Goal: Task Accomplishment & Management: Manage account settings

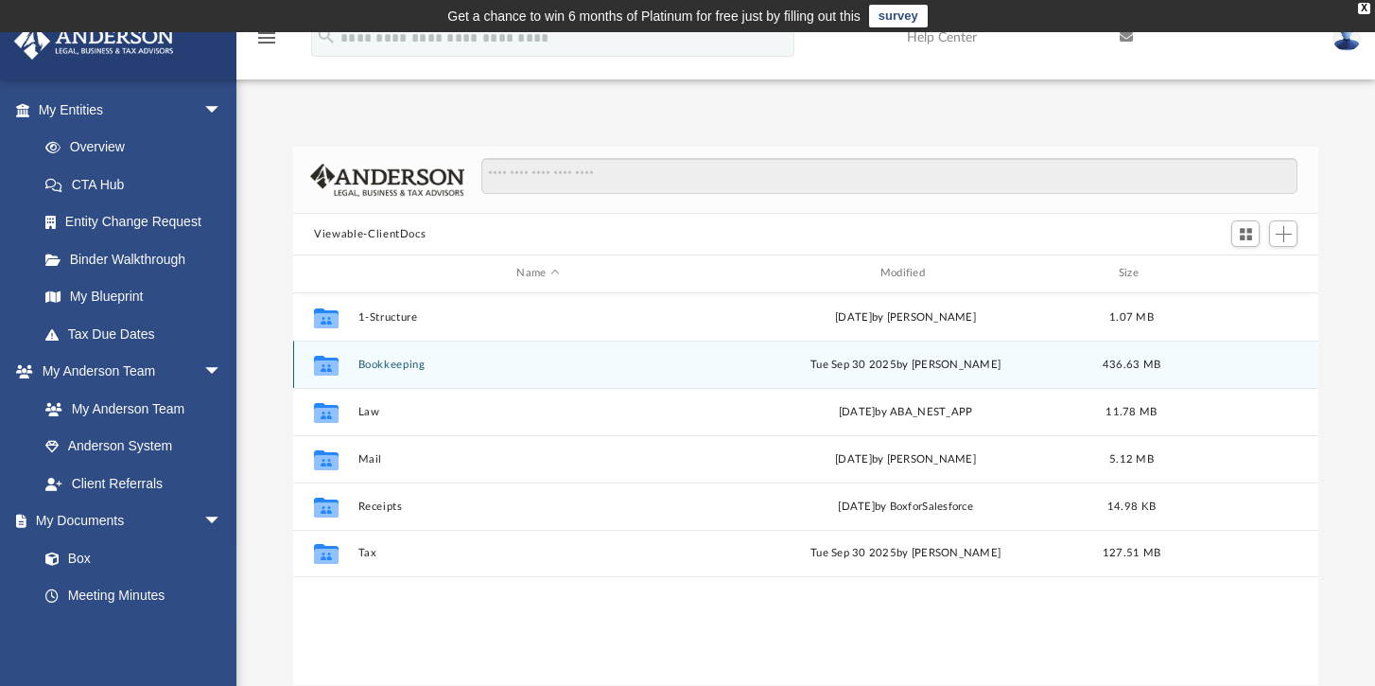
scroll to position [416, 1010]
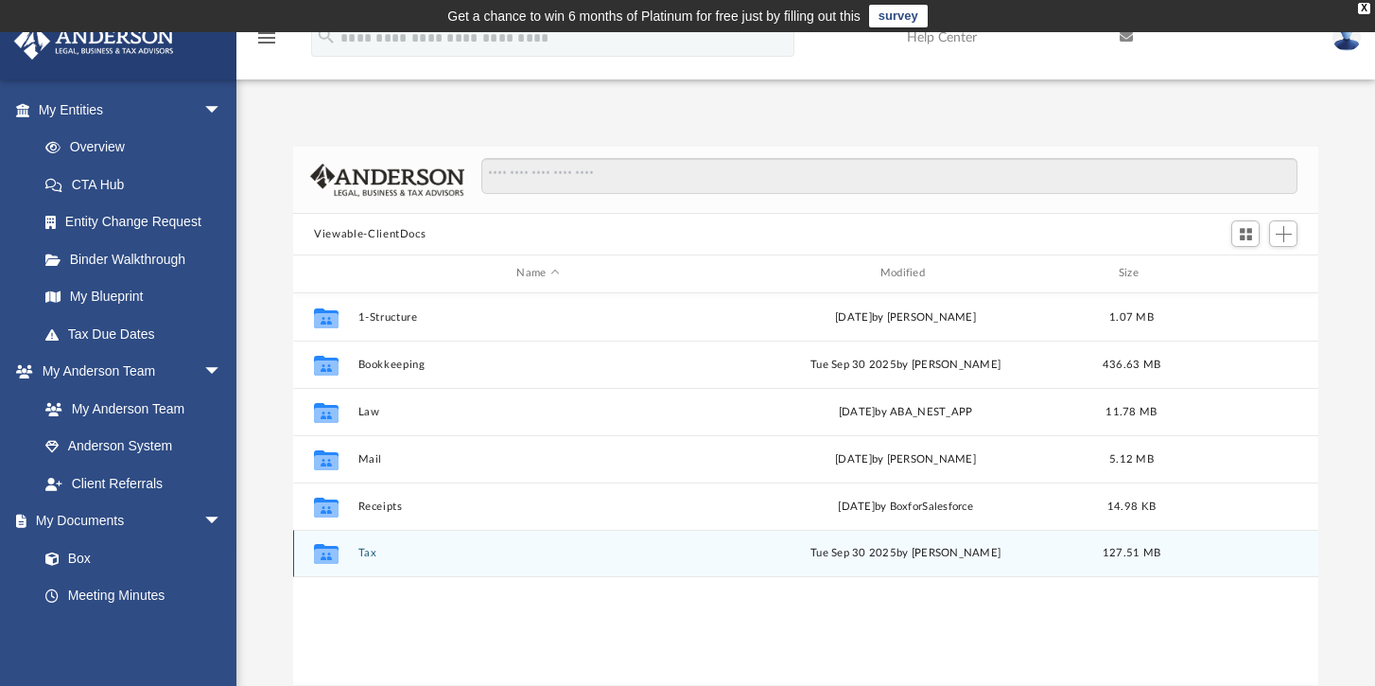
click at [367, 554] on button "Tax" at bounding box center [537, 553] width 359 height 12
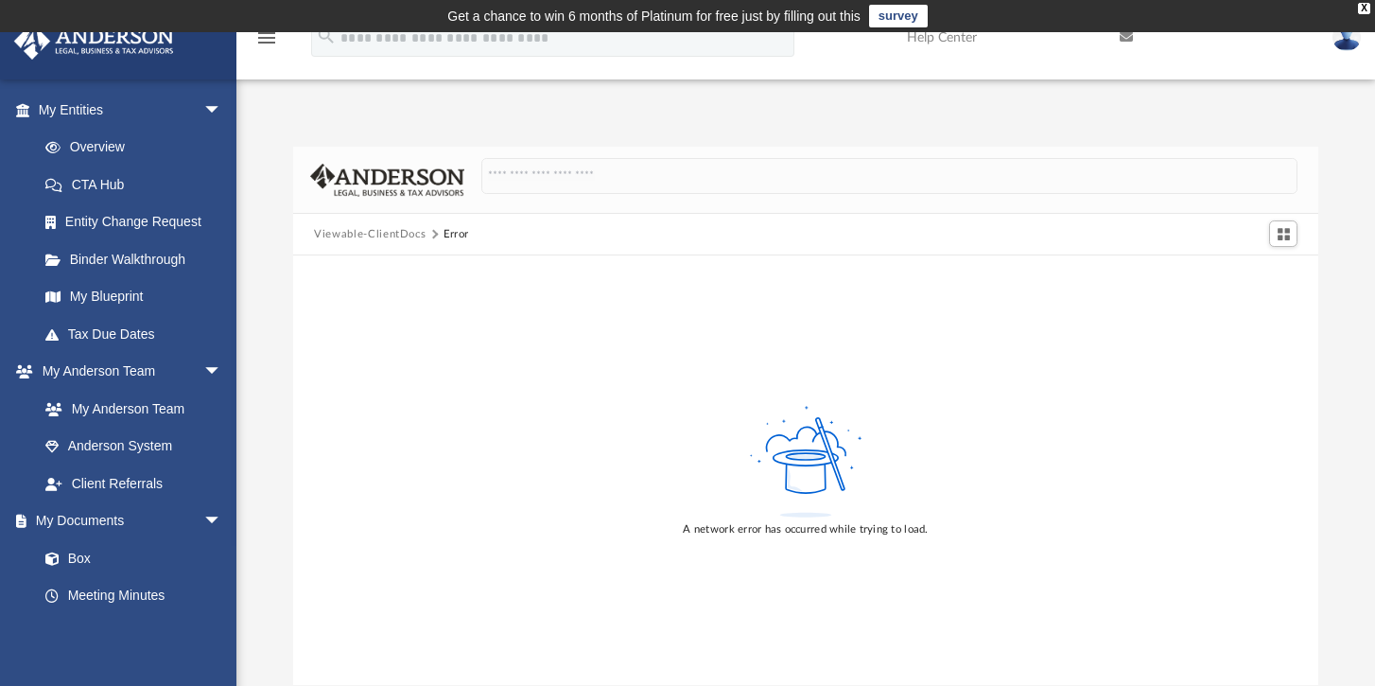
click at [113, 48] on img at bounding box center [94, 41] width 171 height 37
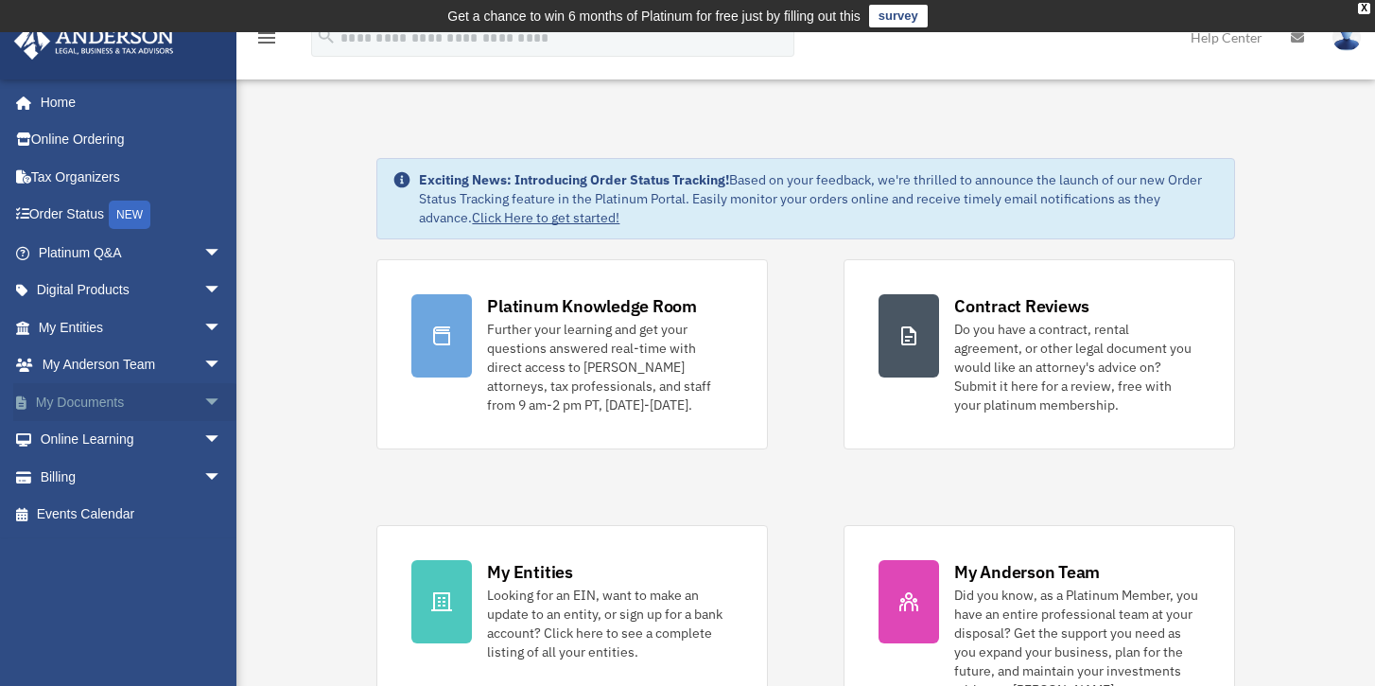
click at [91, 402] on link "My Documents arrow_drop_down" at bounding box center [131, 402] width 237 height 38
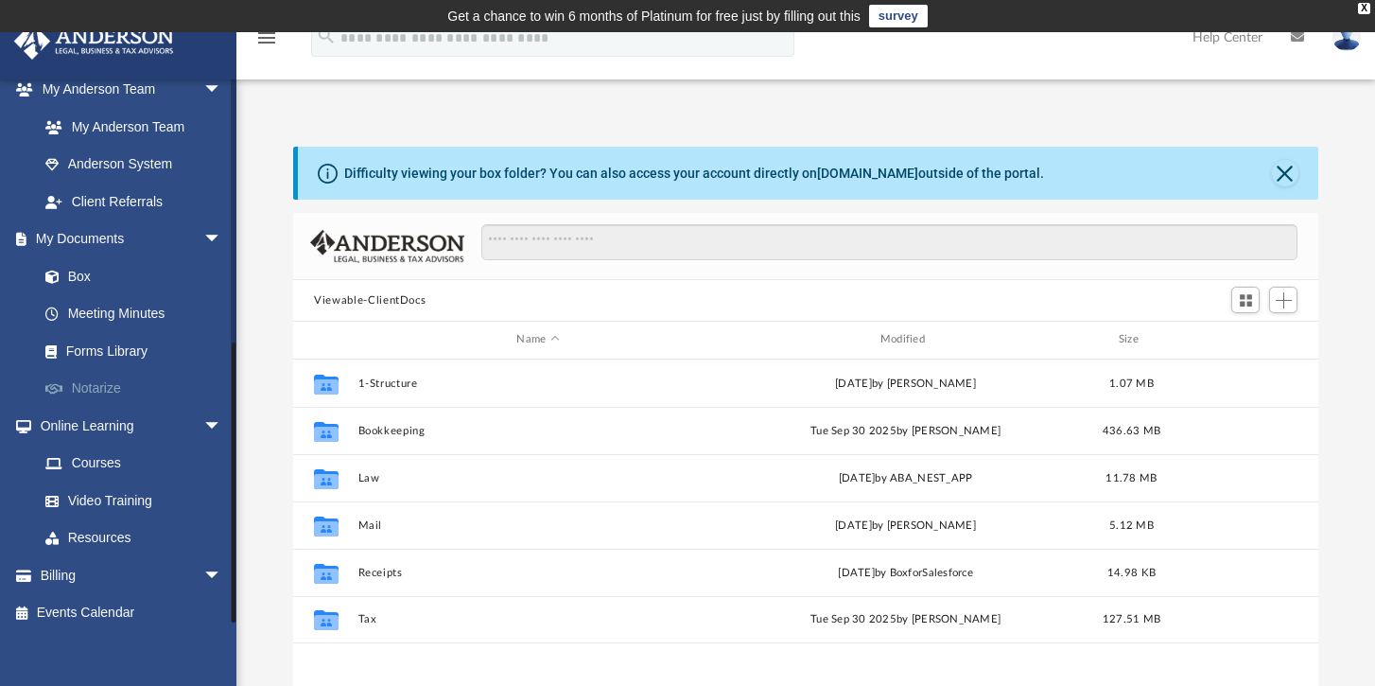
scroll to position [416, 1010]
click at [74, 266] on link "Box" at bounding box center [138, 276] width 224 height 38
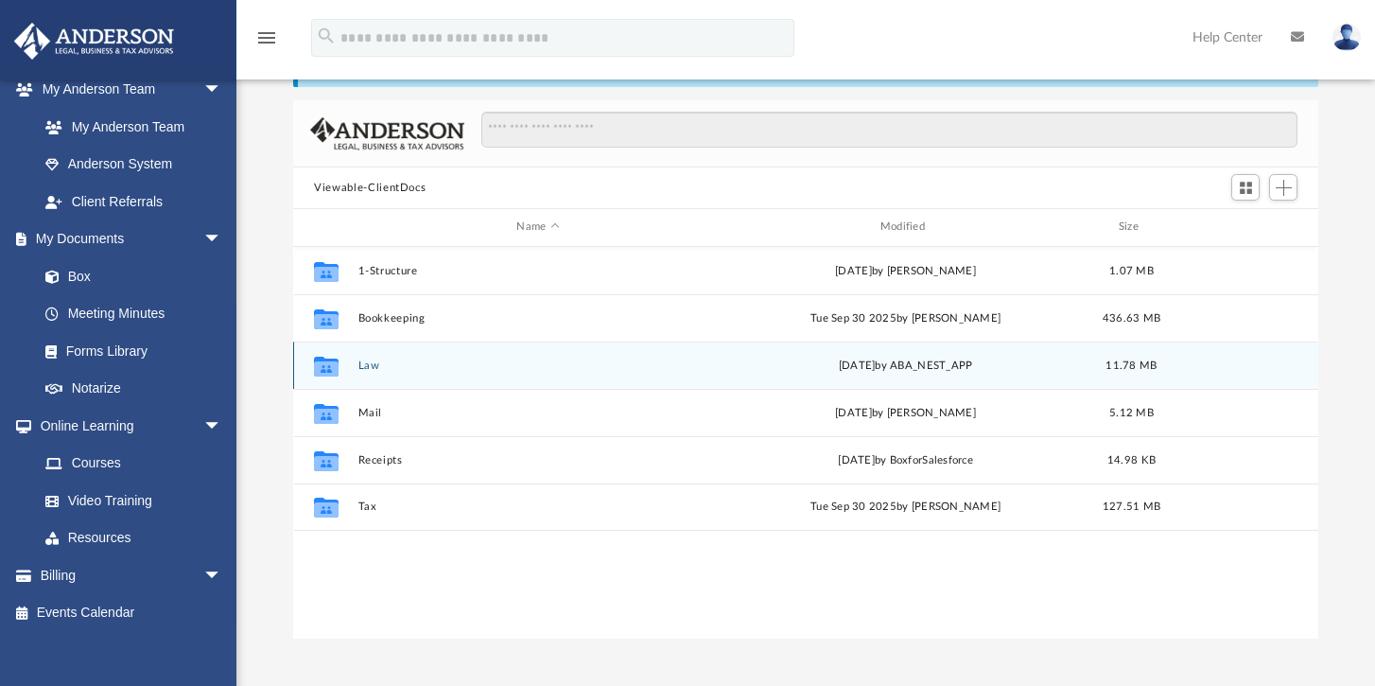
scroll to position [113, 0]
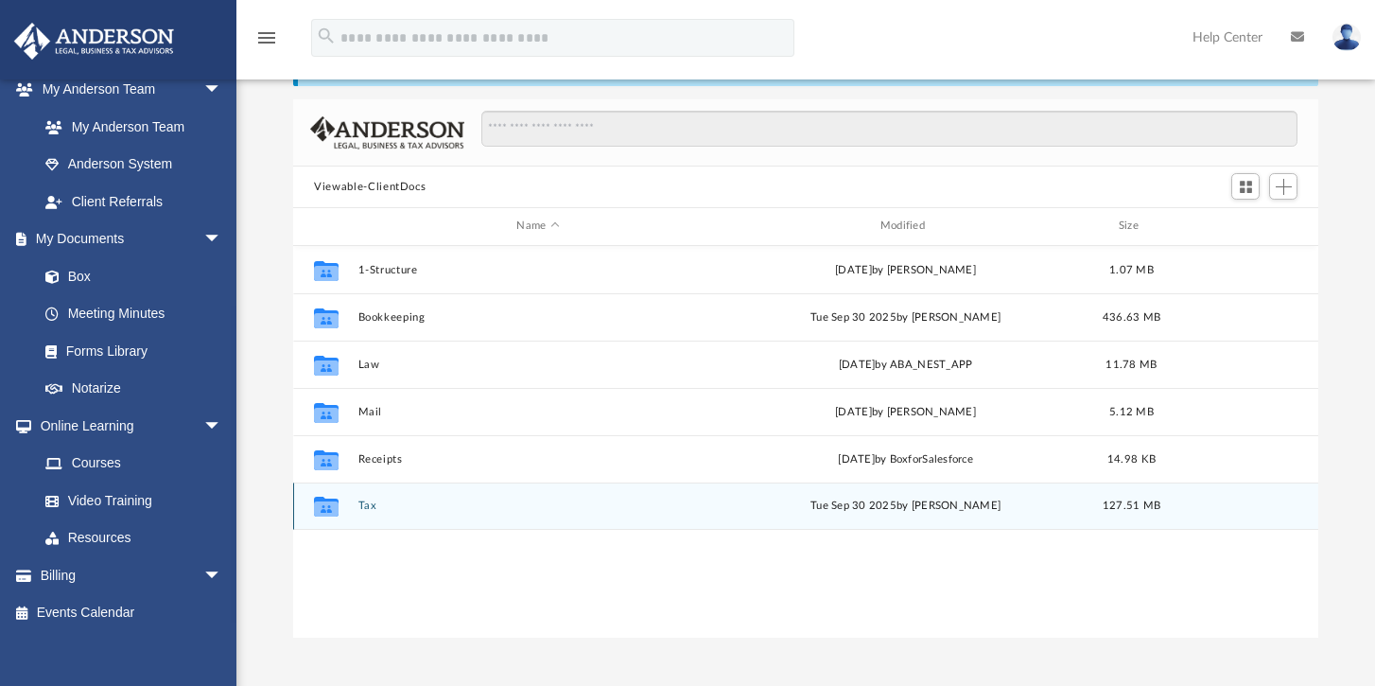
click at [361, 499] on button "Tax" at bounding box center [537, 505] width 359 height 12
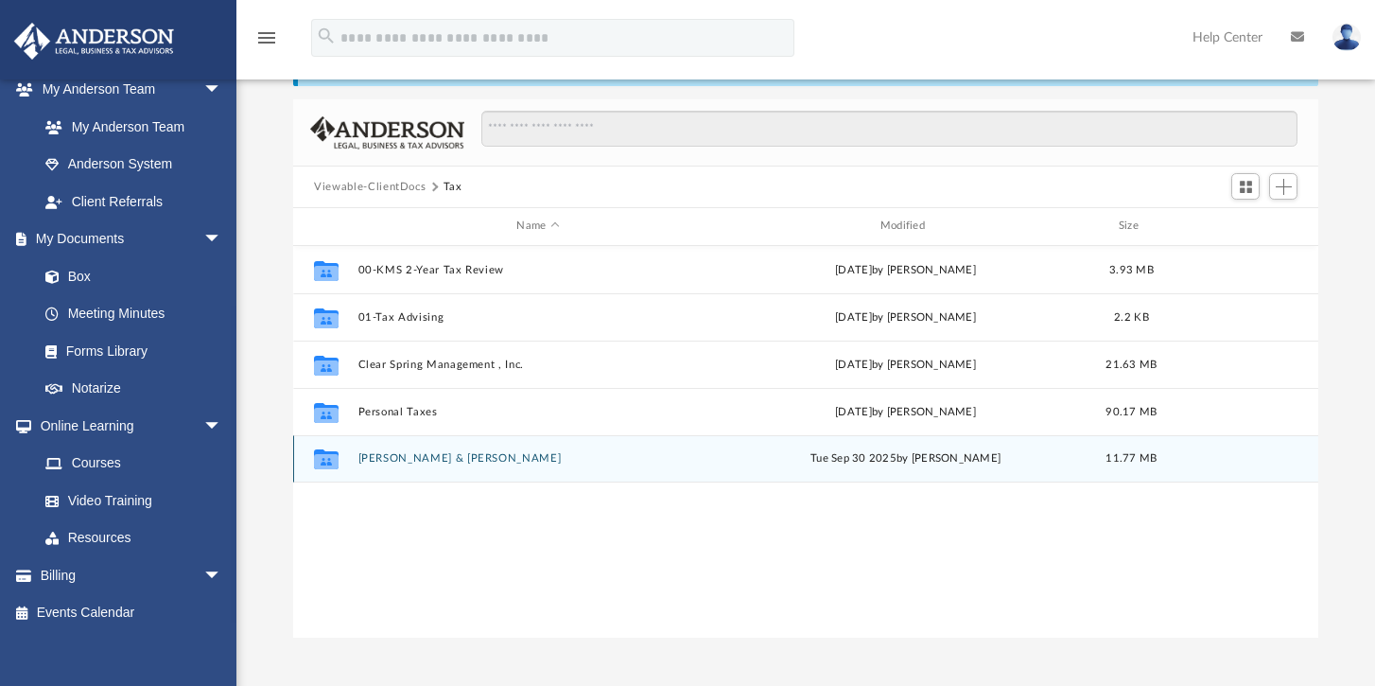
click at [404, 463] on button "Timberlake, Bradley W. & Amy J." at bounding box center [537, 458] width 359 height 12
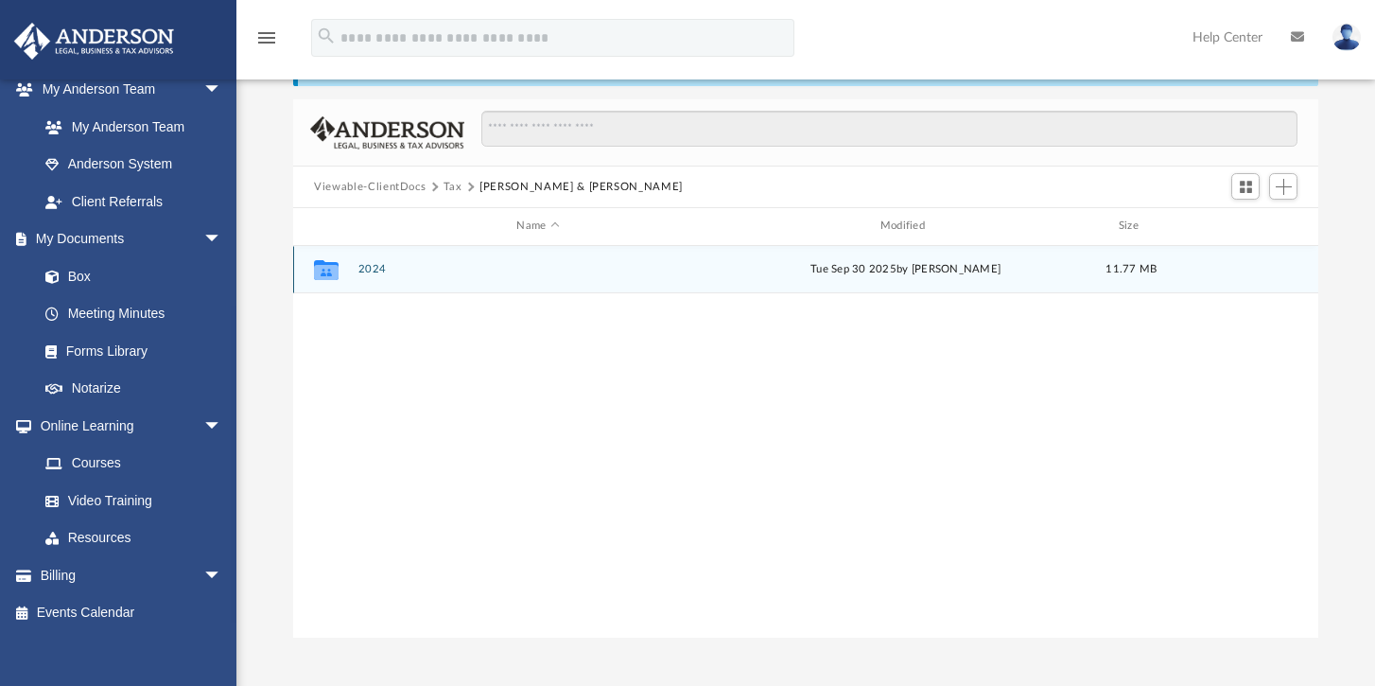
click at [361, 270] on button "2024" at bounding box center [537, 269] width 359 height 12
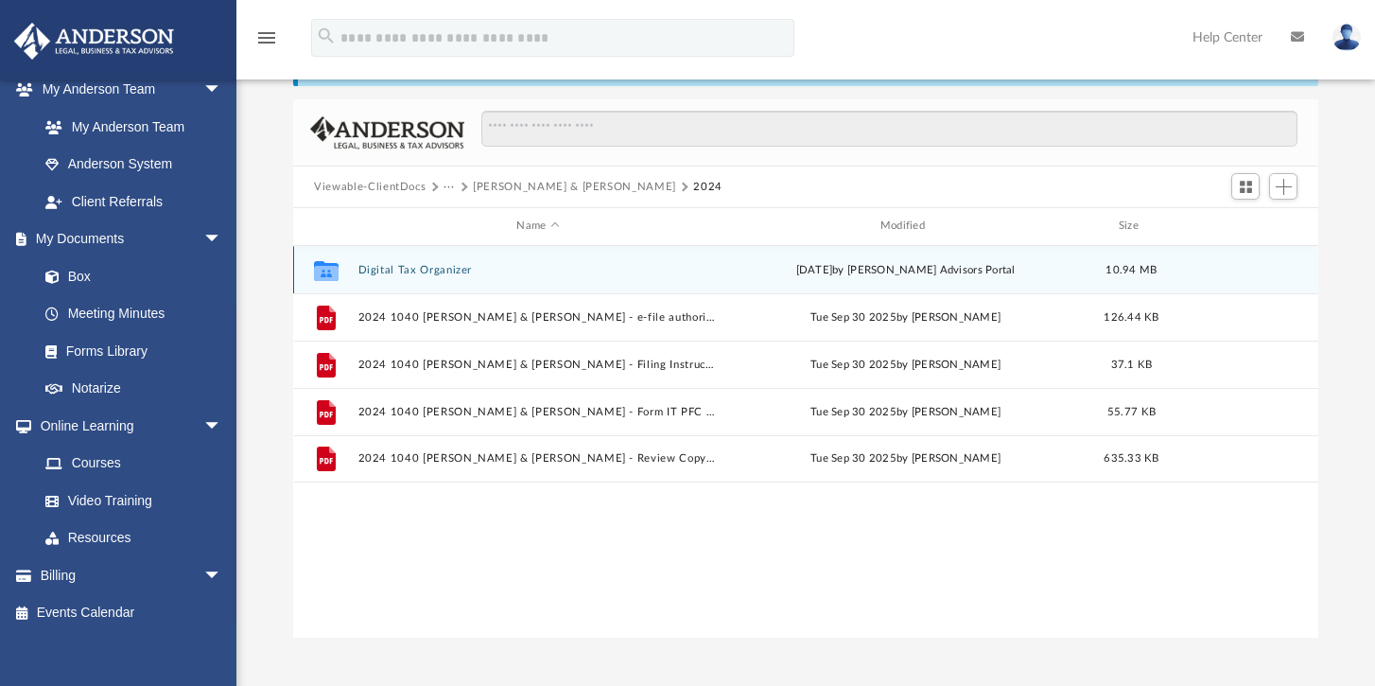
click at [436, 266] on button "Digital Tax Organizer" at bounding box center [537, 270] width 359 height 12
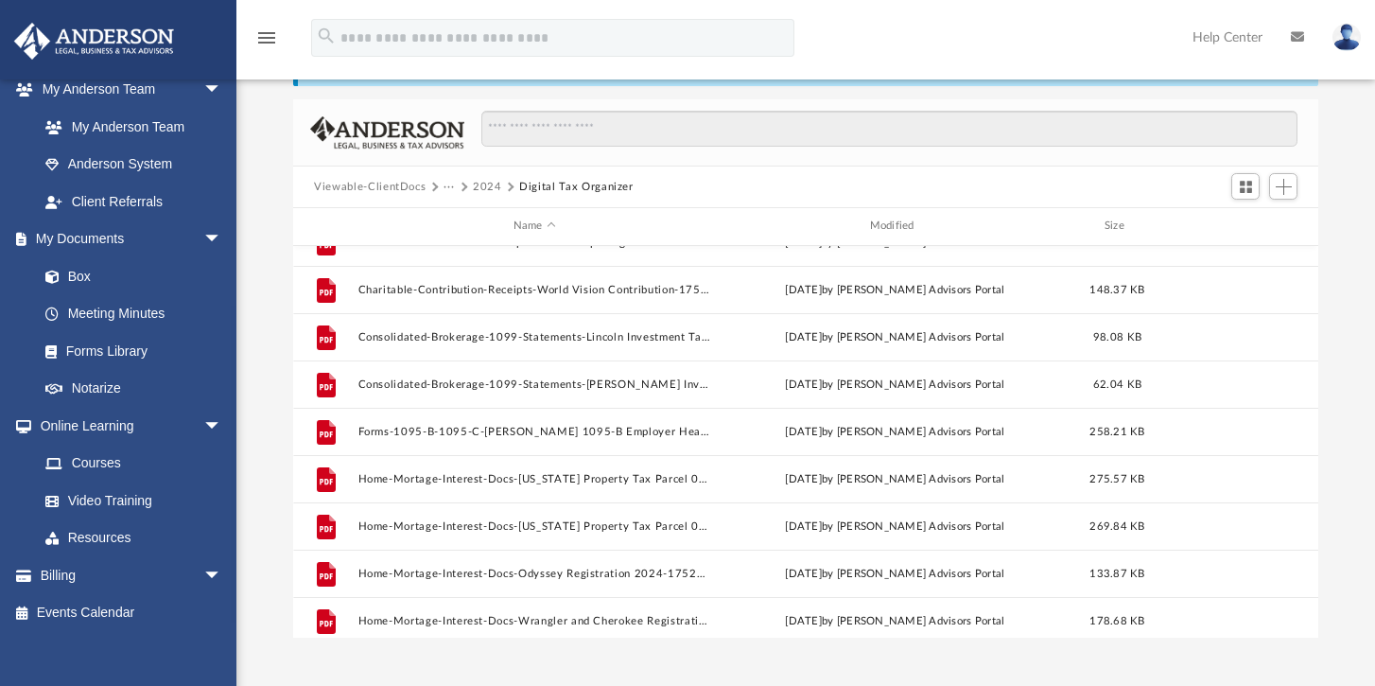
scroll to position [123, 0]
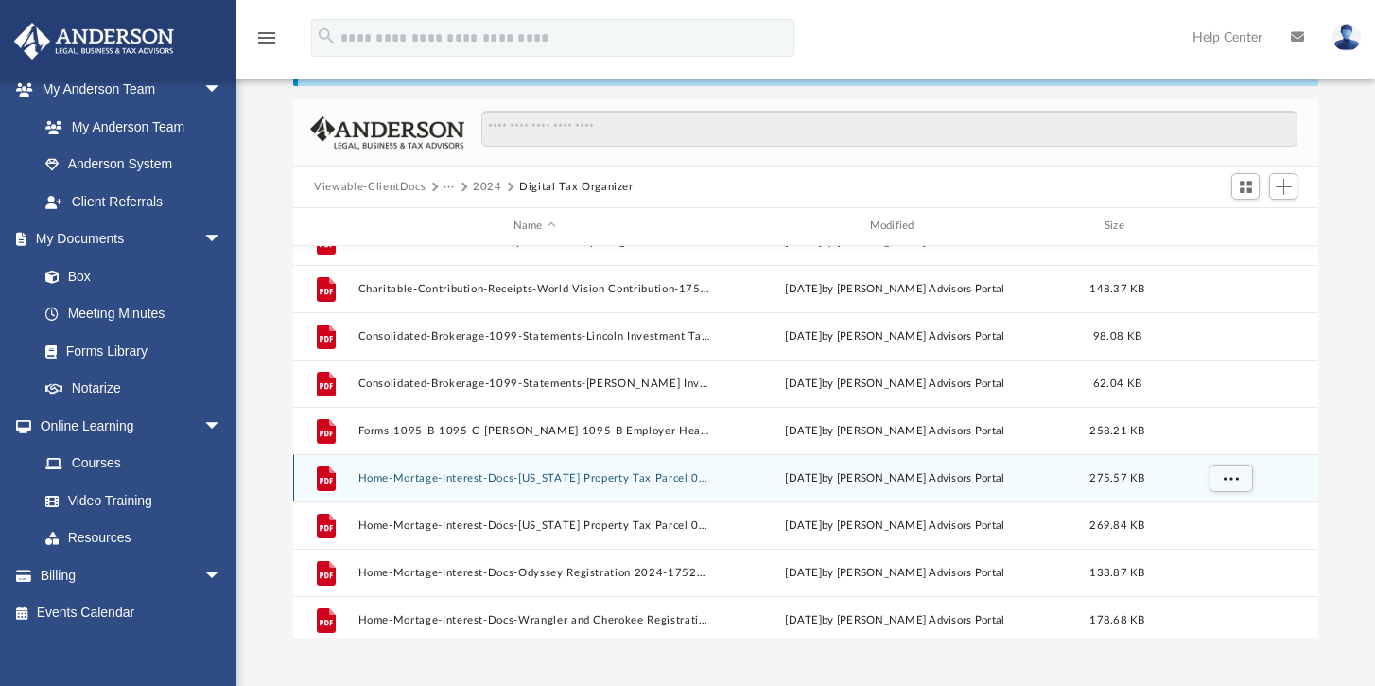
click at [521, 479] on button "Home-Mortage-Interest-Docs-Indiana Property Tax Parcel 006 $30.52-1752491374687…" at bounding box center [534, 478] width 353 height 12
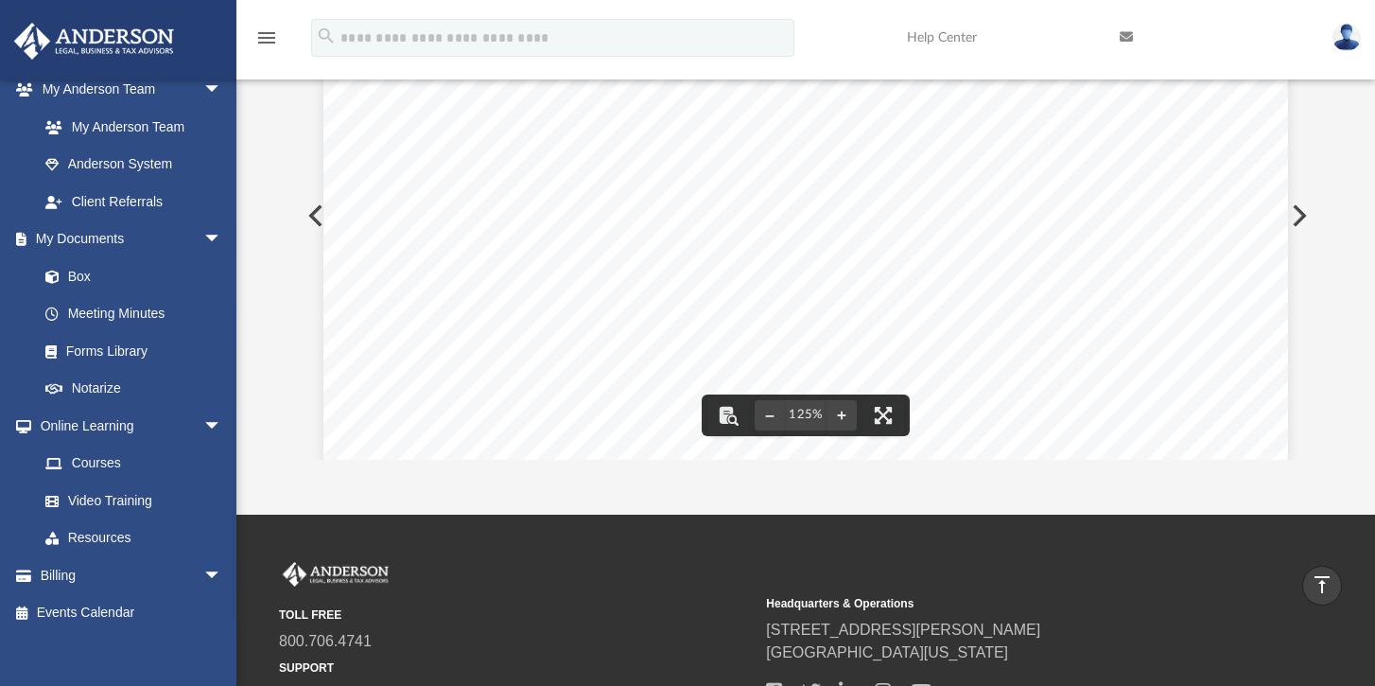
scroll to position [0, 0]
click at [323, 216] on div "Page 1" at bounding box center [805, 610] width 965 height 1248
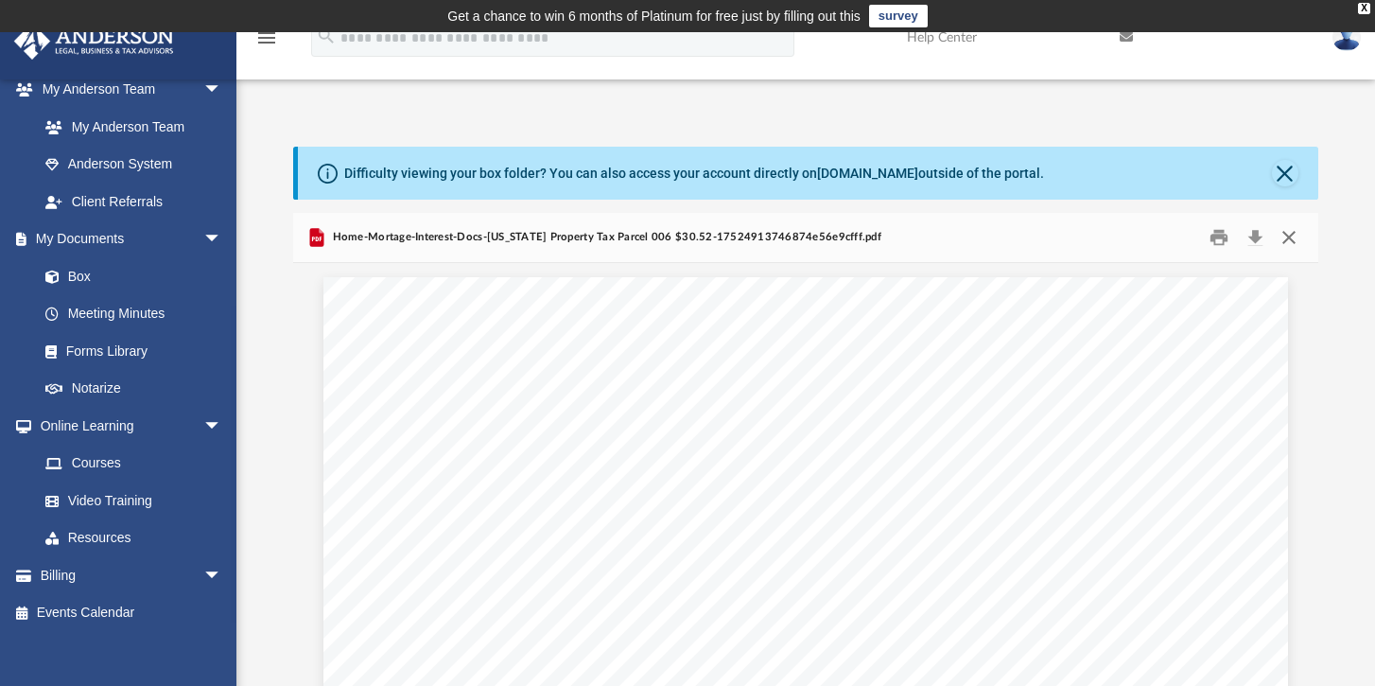
click at [1288, 237] on button "Close" at bounding box center [1288, 237] width 34 height 29
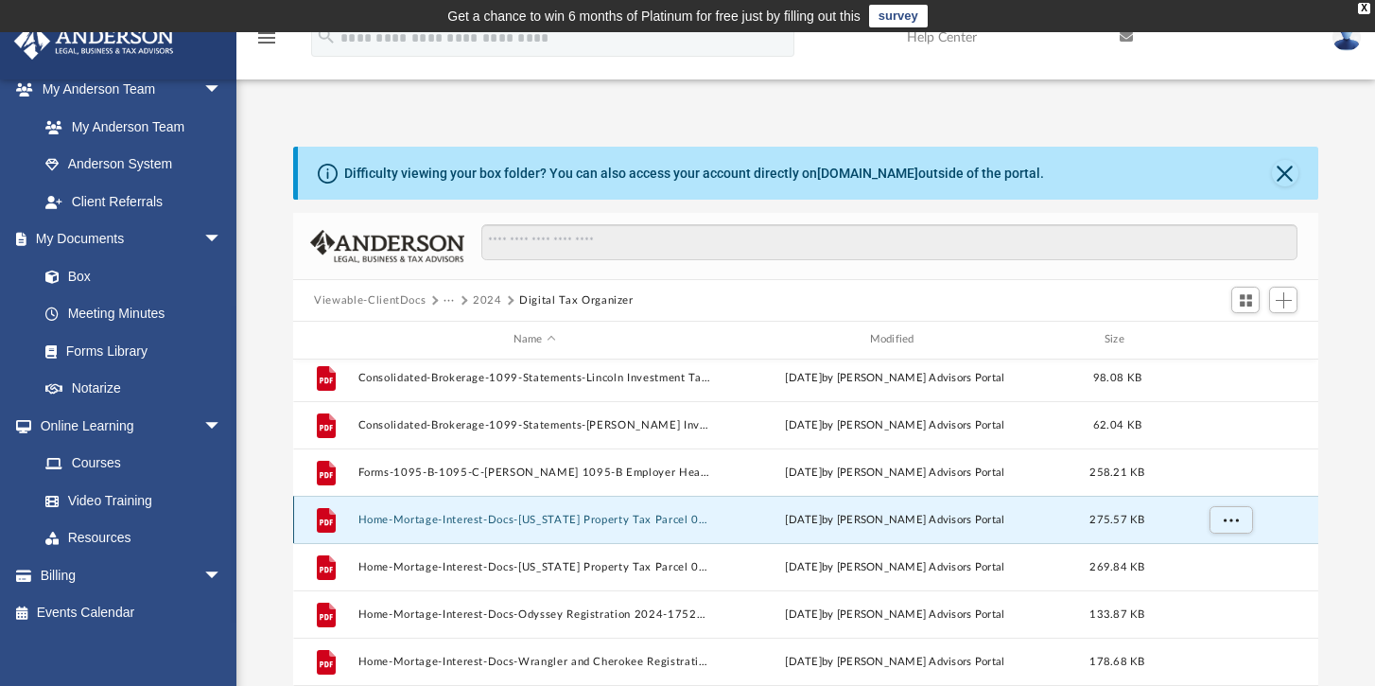
scroll to position [196, 0]
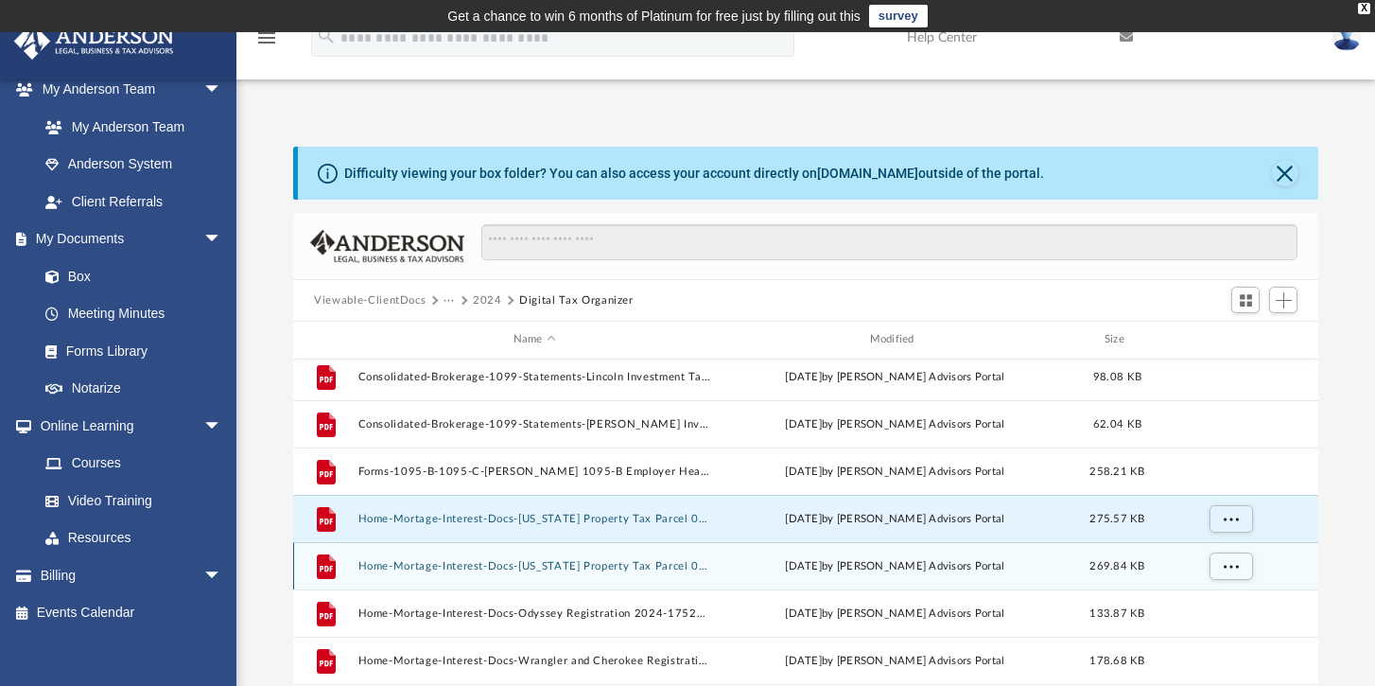
click at [617, 568] on button "Home-Mortage-Interest-Docs-Indiana Property Tax Parcel 007 $603.70-175249137868…" at bounding box center [534, 566] width 353 height 12
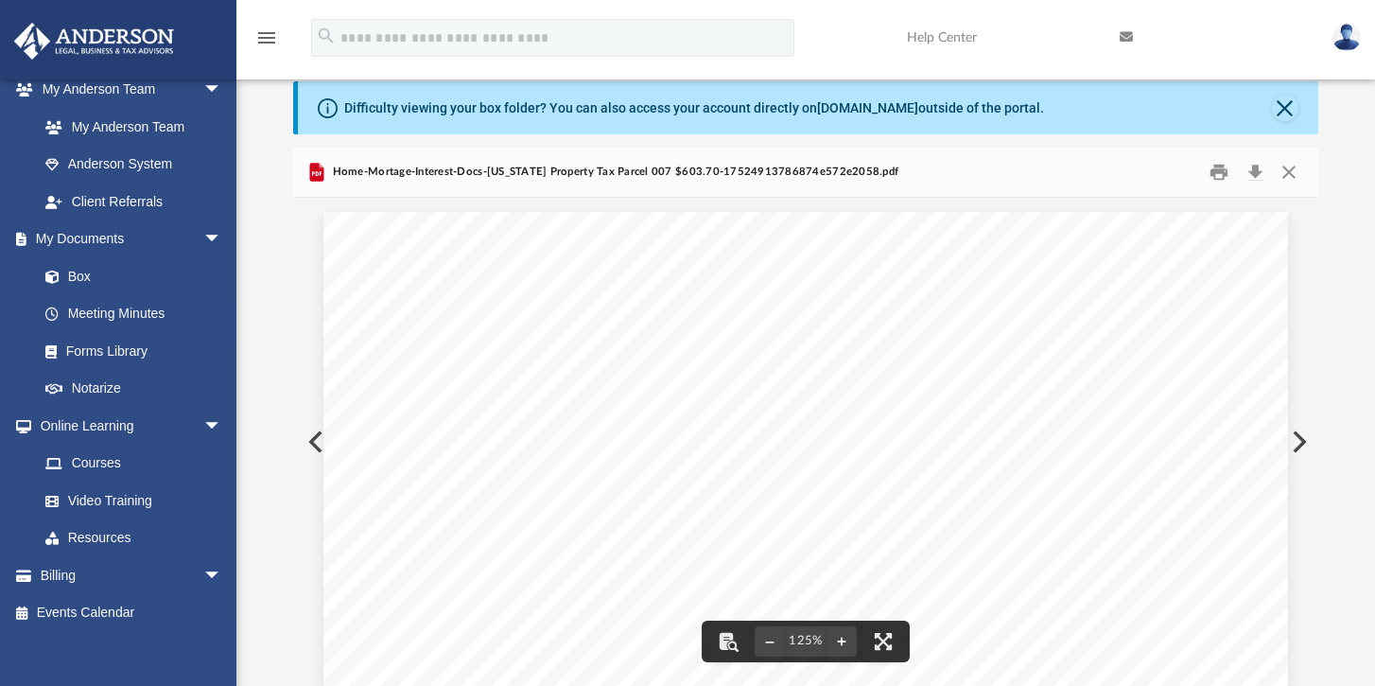
scroll to position [0, 0]
click at [1297, 167] on button "Close" at bounding box center [1288, 172] width 34 height 29
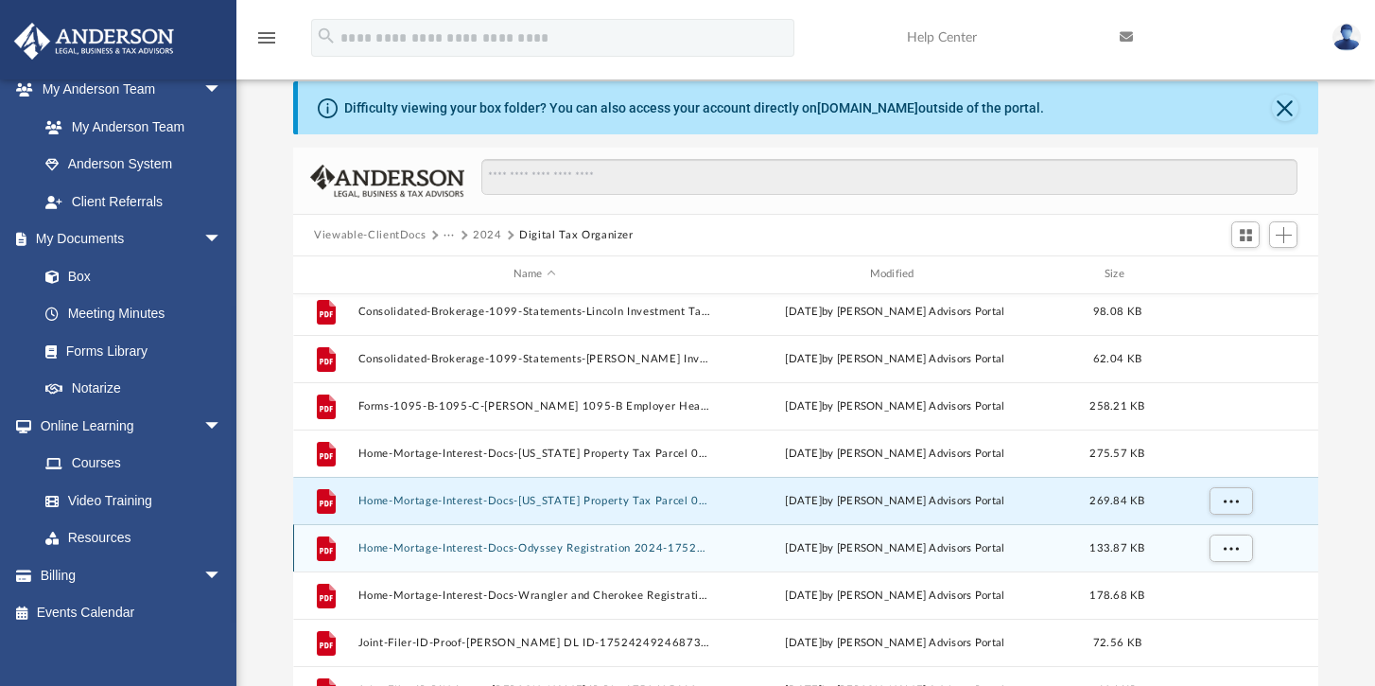
click at [603, 551] on button "Home-Mortage-Interest-Docs-Odyssey Registration 2024-17524913916874e57fa536f.pdf" at bounding box center [534, 548] width 353 height 12
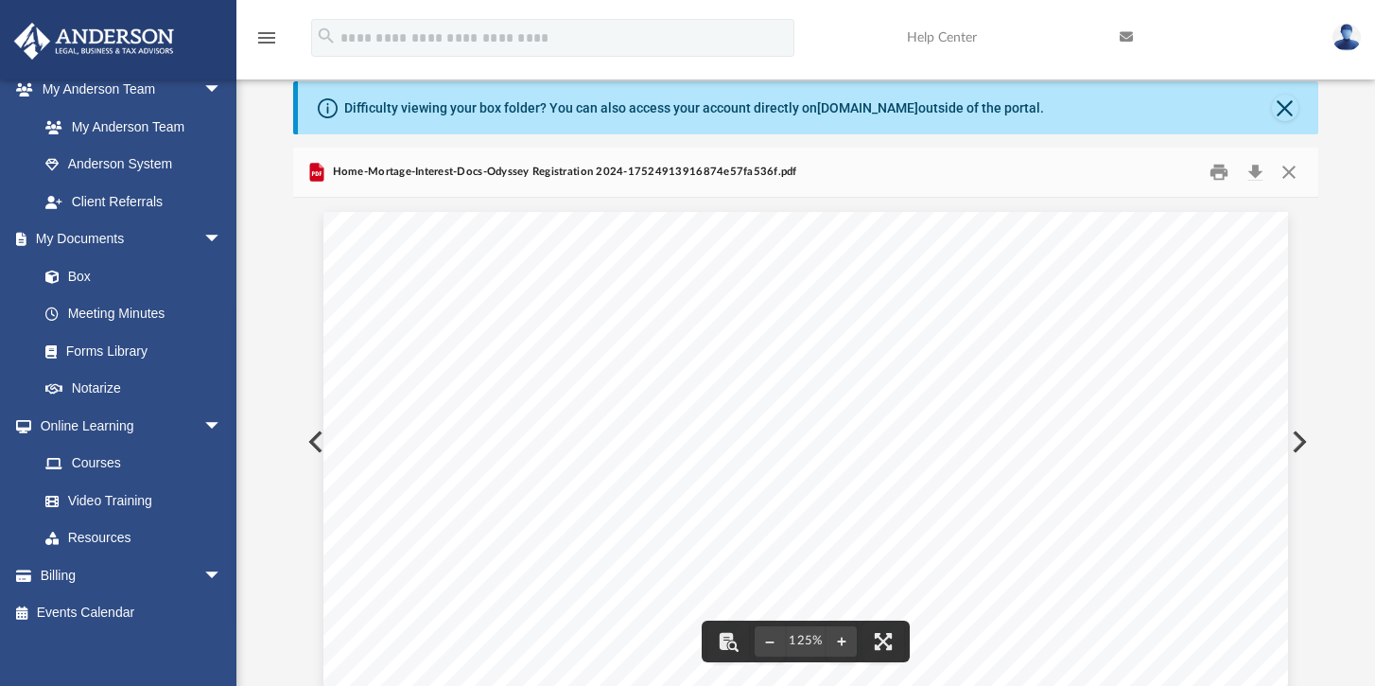
click at [1289, 172] on button "Close" at bounding box center [1288, 172] width 34 height 29
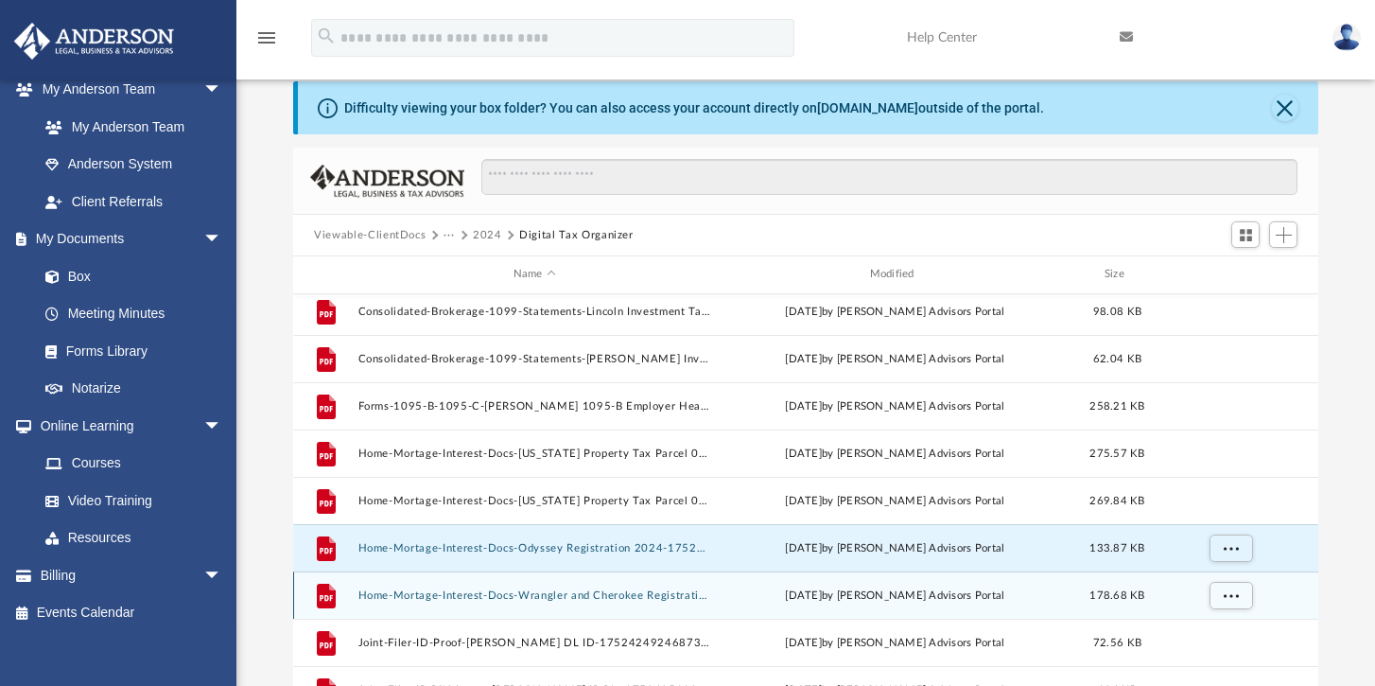
click at [605, 593] on button "Home-Mortage-Interest-Docs-Wrangler and Cherokee Registrations 2024-17524914036…" at bounding box center [534, 595] width 353 height 12
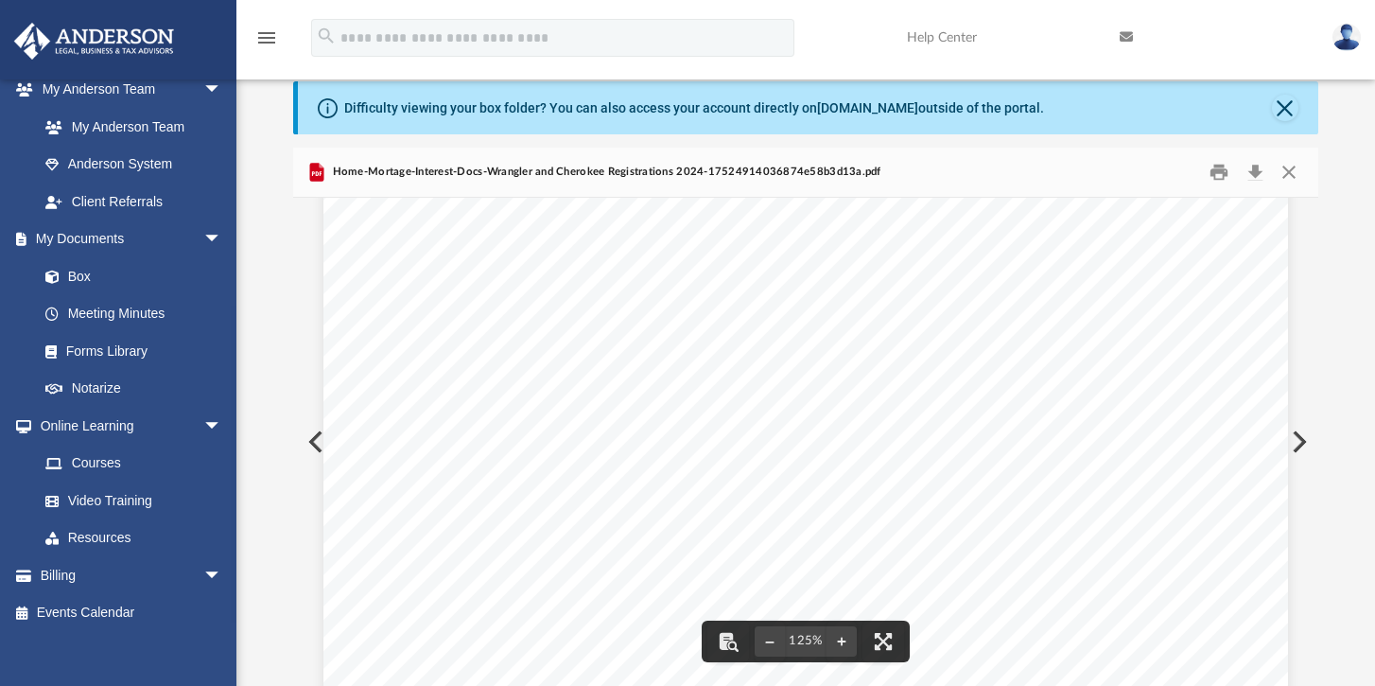
scroll to position [413, 0]
